Goal: Navigation & Orientation: Find specific page/section

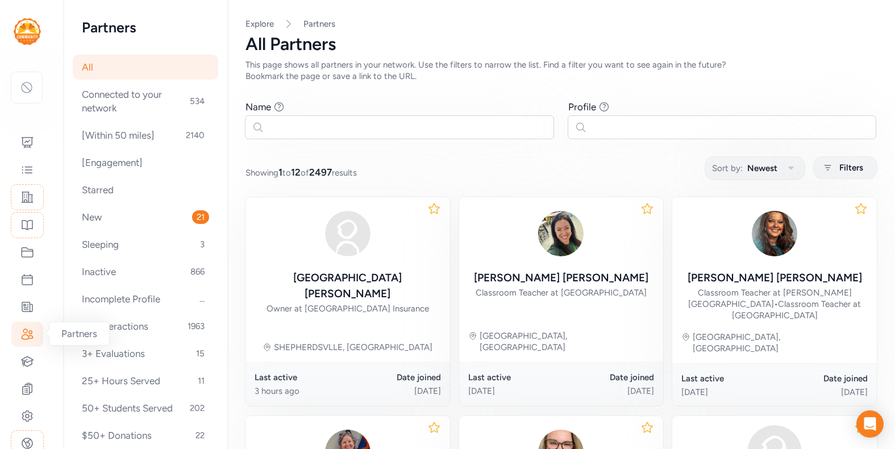
scroll to position [111, 0]
click at [27, 332] on icon at bounding box center [27, 332] width 10 height 10
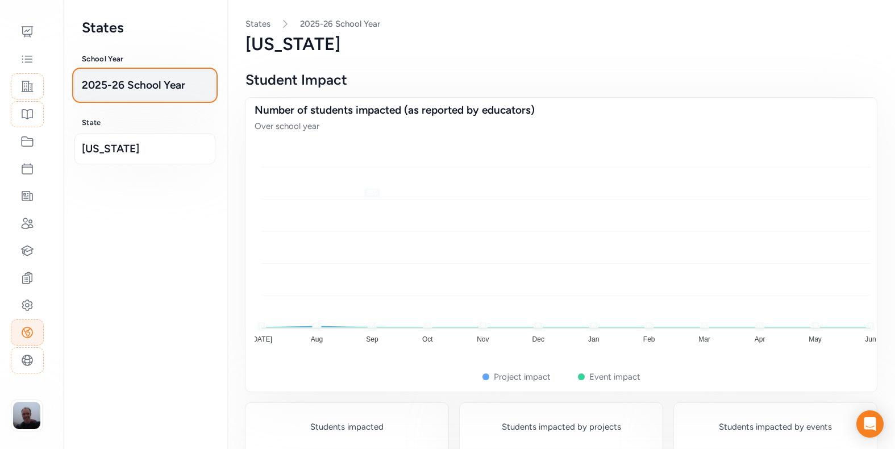
click at [145, 86] on span "2025-26 School Year" at bounding box center [145, 85] width 126 height 16
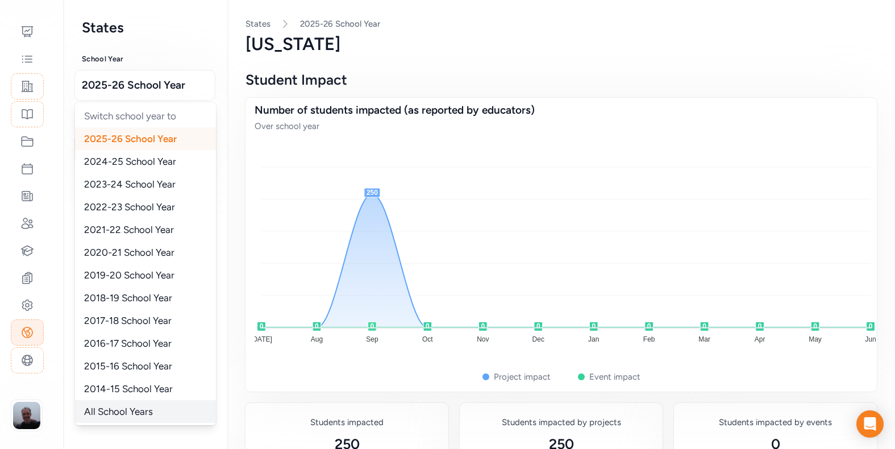
click at [146, 412] on div "All School Years" at bounding box center [145, 411] width 141 height 23
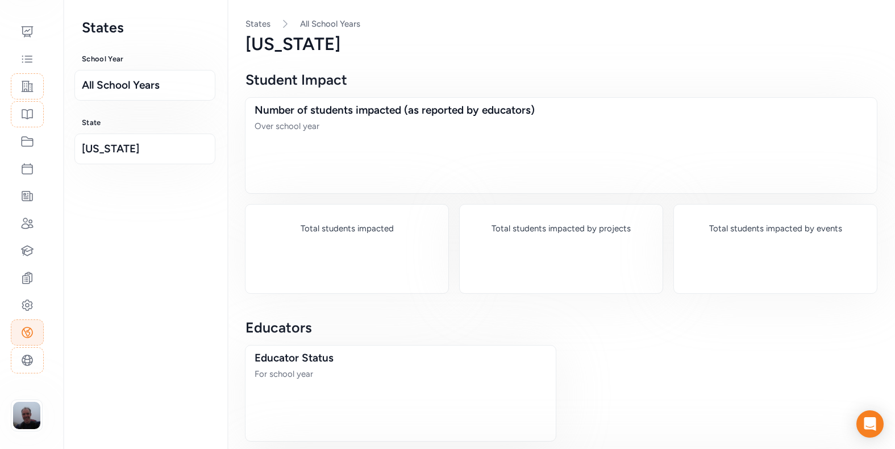
click at [566, 52] on div "[US_STATE]" at bounding box center [561, 44] width 631 height 20
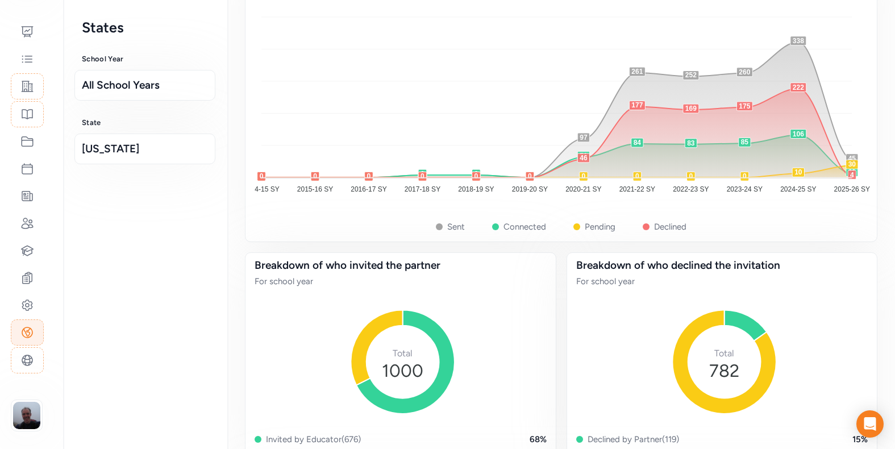
scroll to position [3850, 0]
